Goal: Answer question/provide support

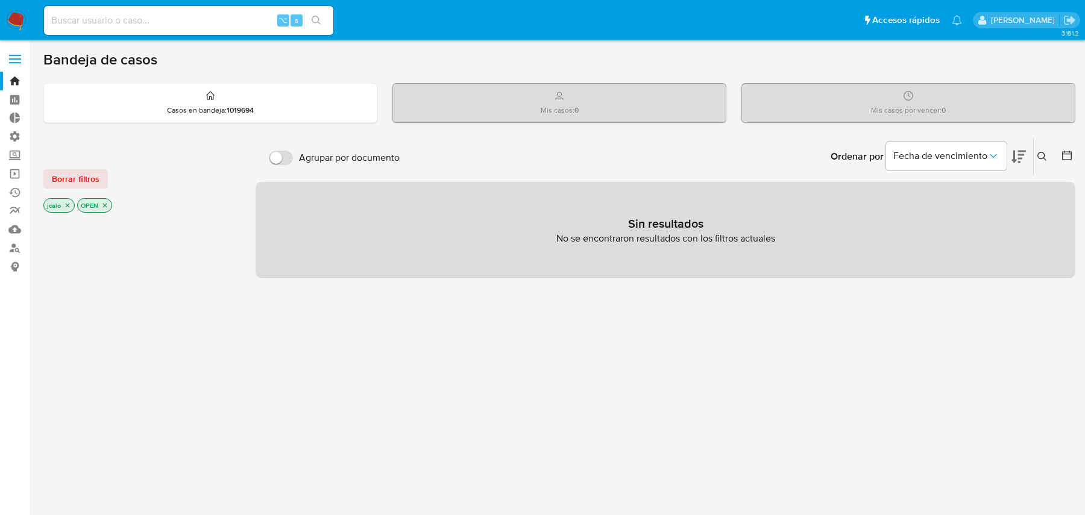
click at [195, 31] on div "⌥ s" at bounding box center [188, 20] width 289 height 29
click at [195, 21] on input at bounding box center [188, 21] width 289 height 16
paste input "NeswnJJ3nI7jExn2BXdeICzz"
type input "NeswnJJ3nI7jExn2BXdeICzz"
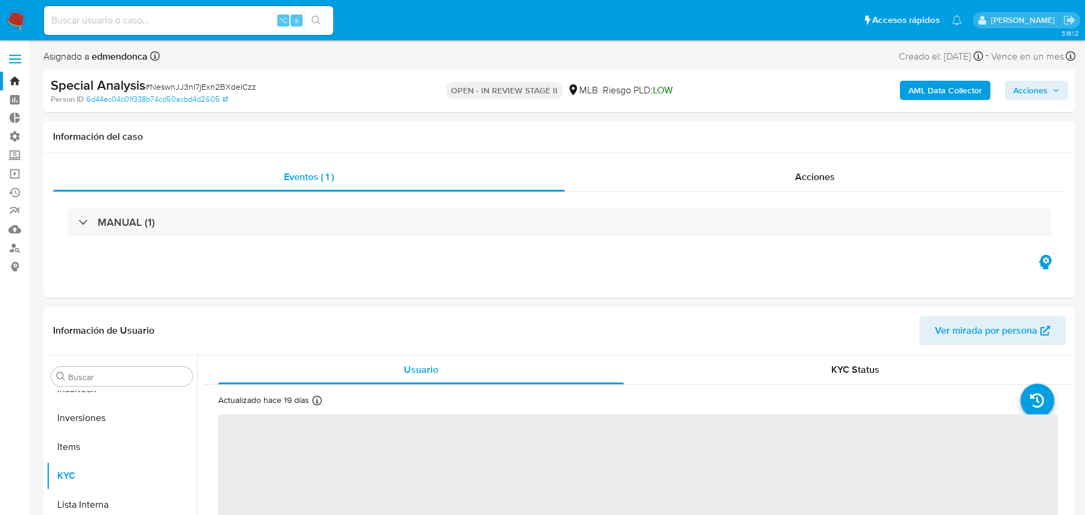
scroll to position [625, 0]
select select "10"
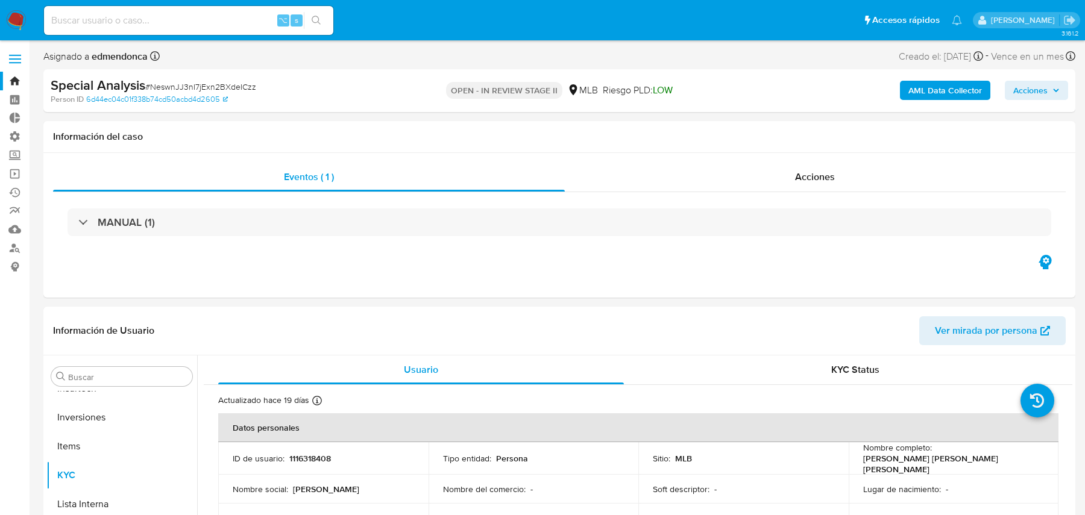
click at [931, 92] on b "AML Data Collector" at bounding box center [945, 90] width 74 height 19
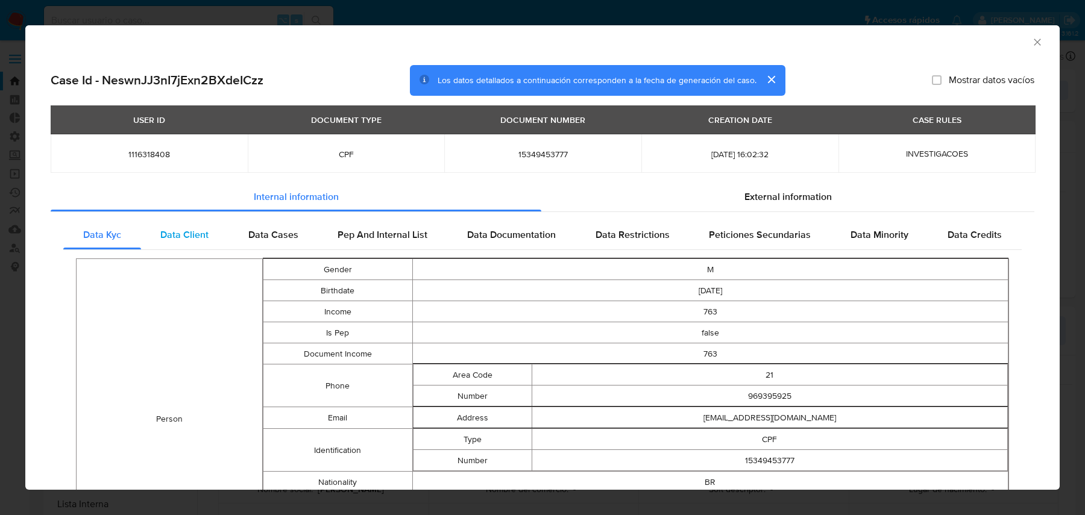
click at [178, 235] on span "Data Client" at bounding box center [184, 235] width 48 height 14
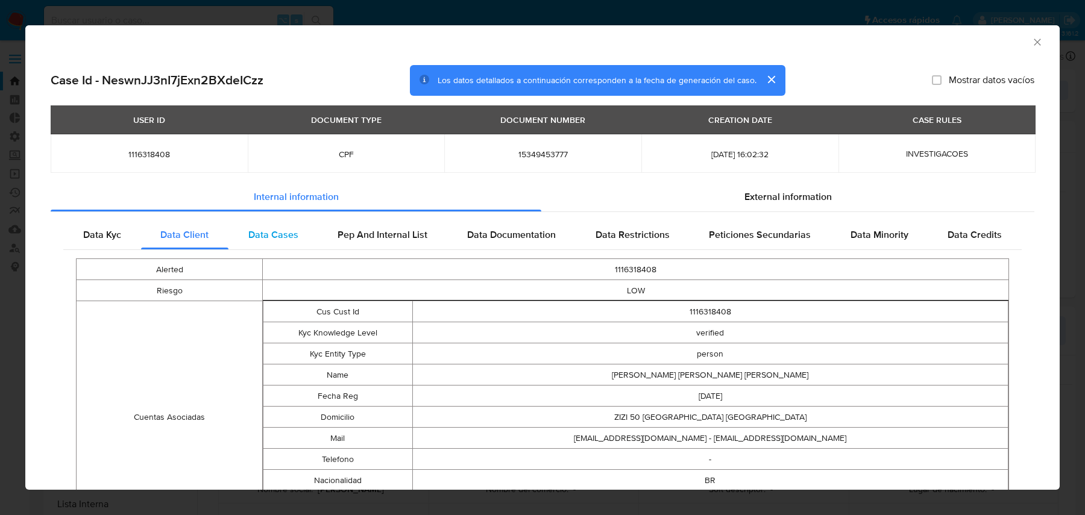
click at [291, 247] on div "Data Cases" at bounding box center [273, 235] width 90 height 29
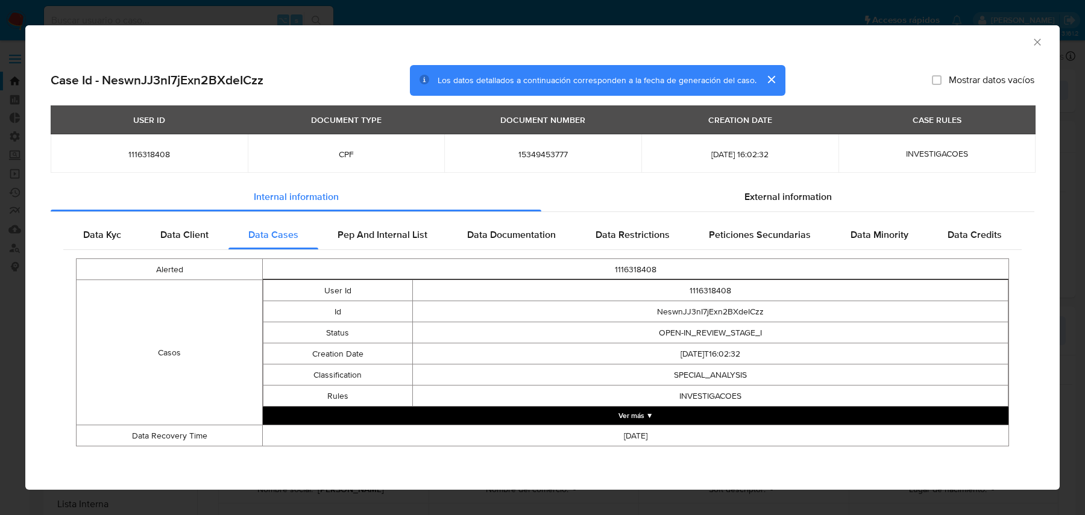
click at [470, 421] on button "Ver más ▼" at bounding box center [636, 416] width 746 height 18
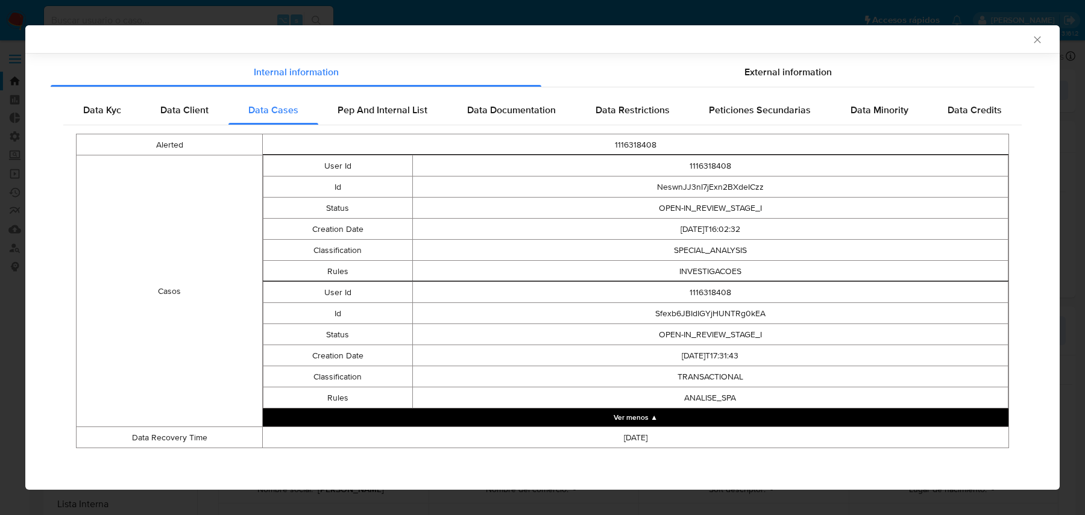
scroll to position [0, 0]
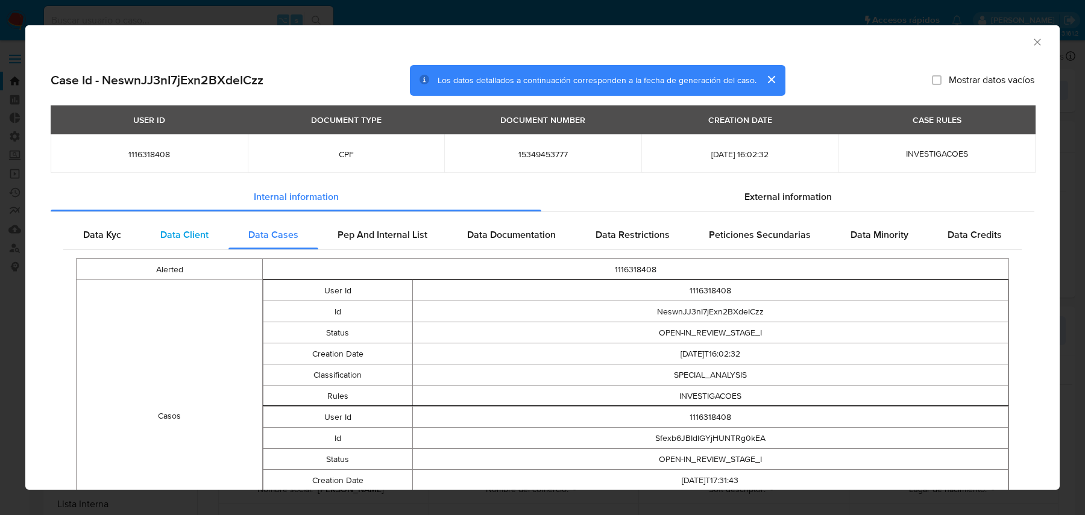
click at [195, 245] on div "Data Client" at bounding box center [185, 235] width 88 height 29
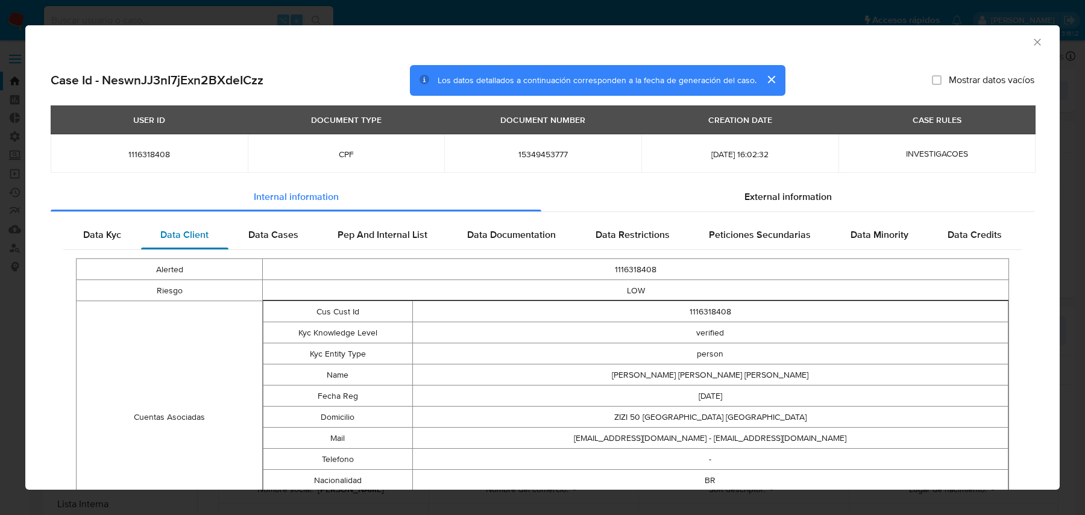
scroll to position [104, 0]
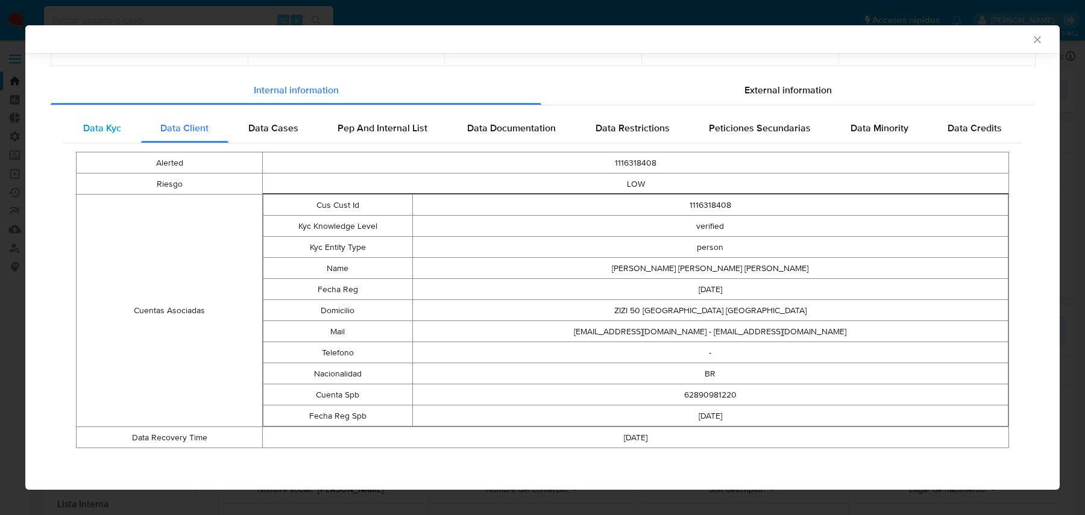
click at [81, 125] on div "Data Kyc" at bounding box center [102, 128] width 78 height 29
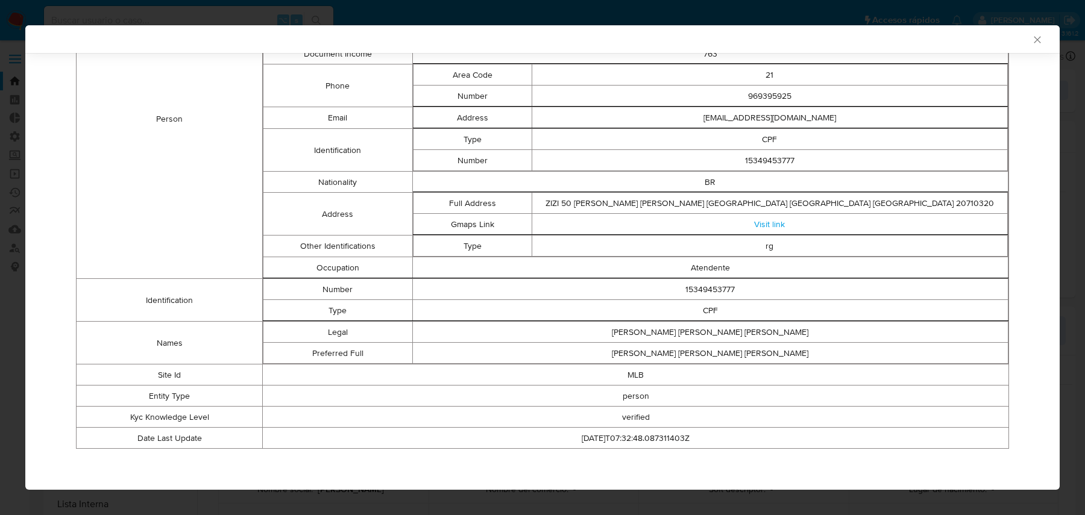
scroll to position [0, 0]
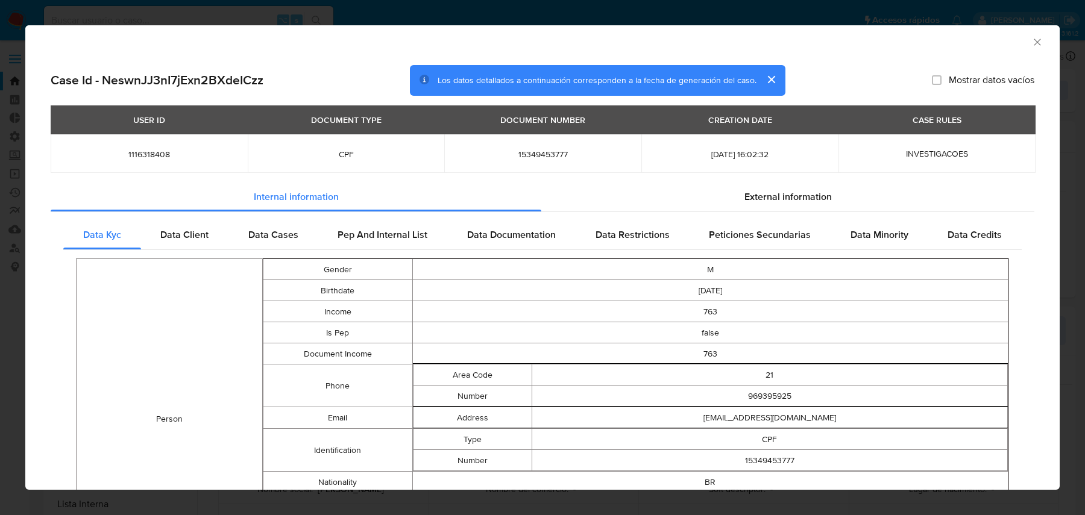
click at [1034, 36] on icon "Cerrar ventana" at bounding box center [1037, 42] width 12 height 12
